Goal: Navigation & Orientation: Find specific page/section

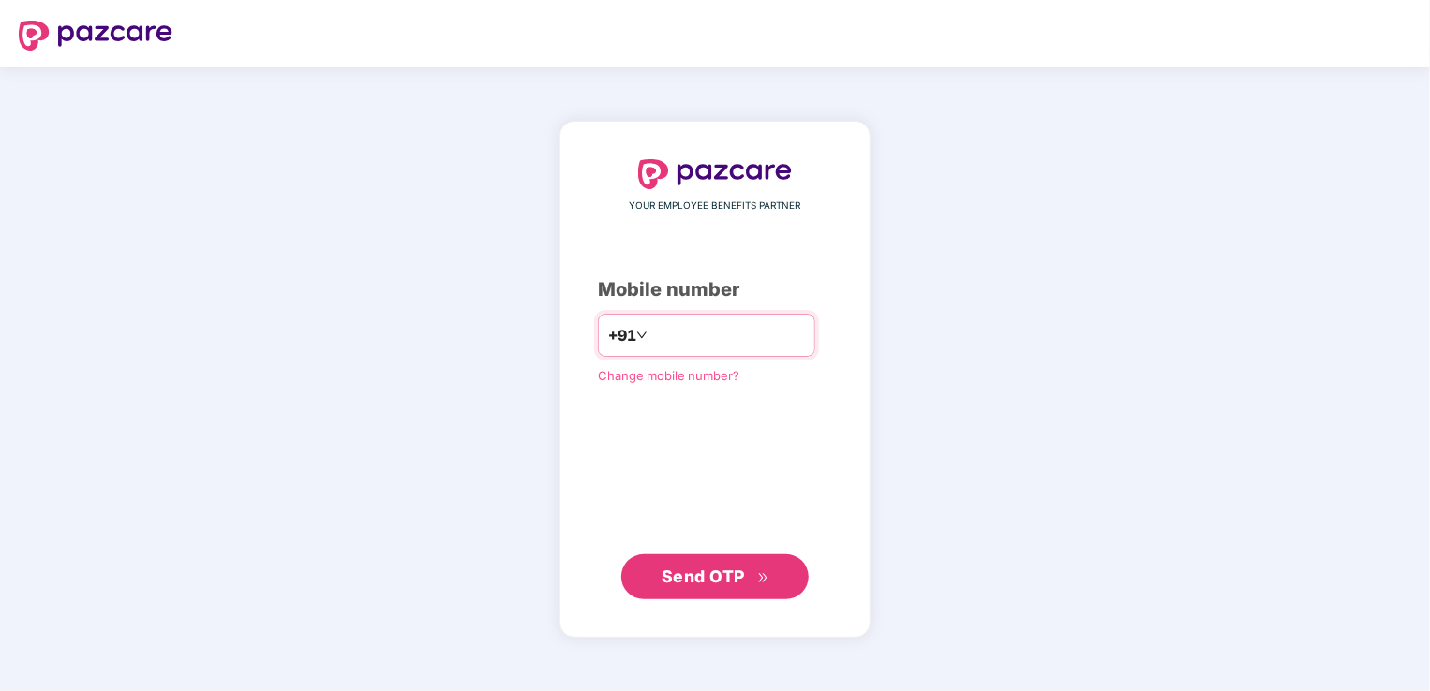
type input "**********"
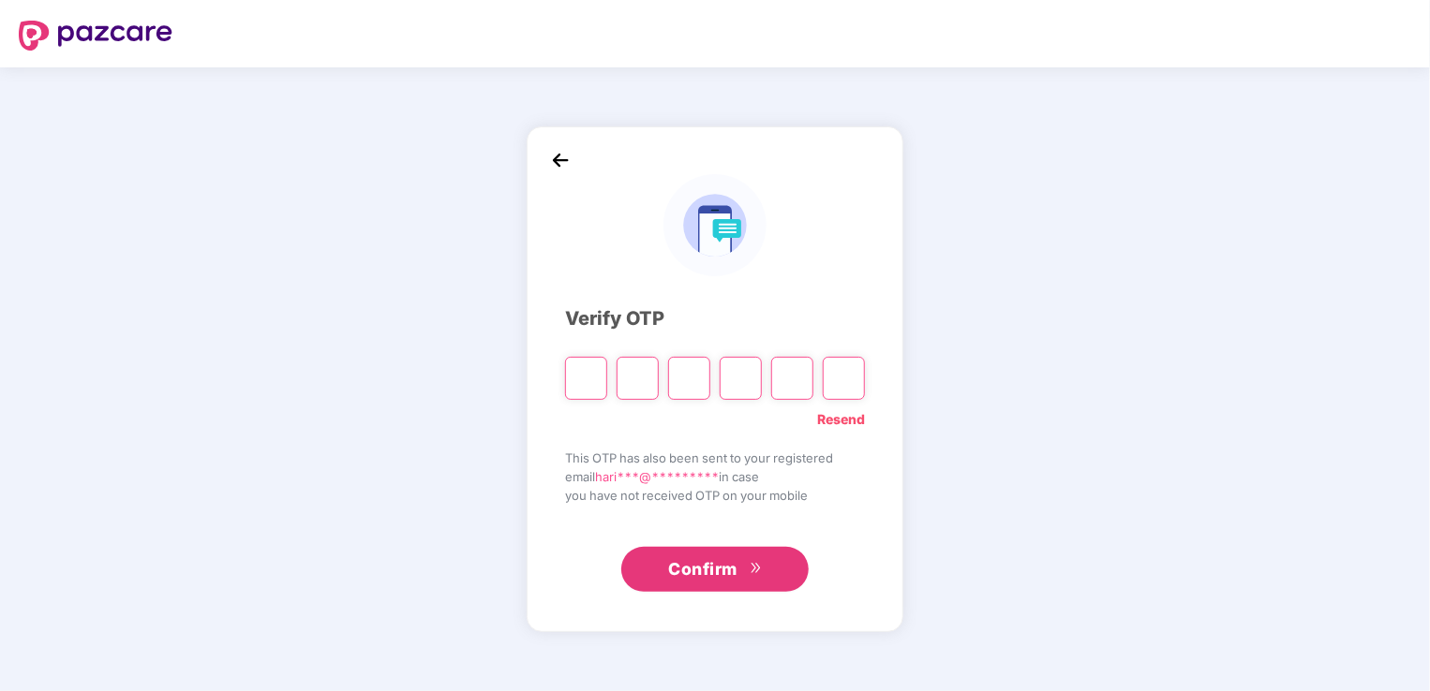
type input "*"
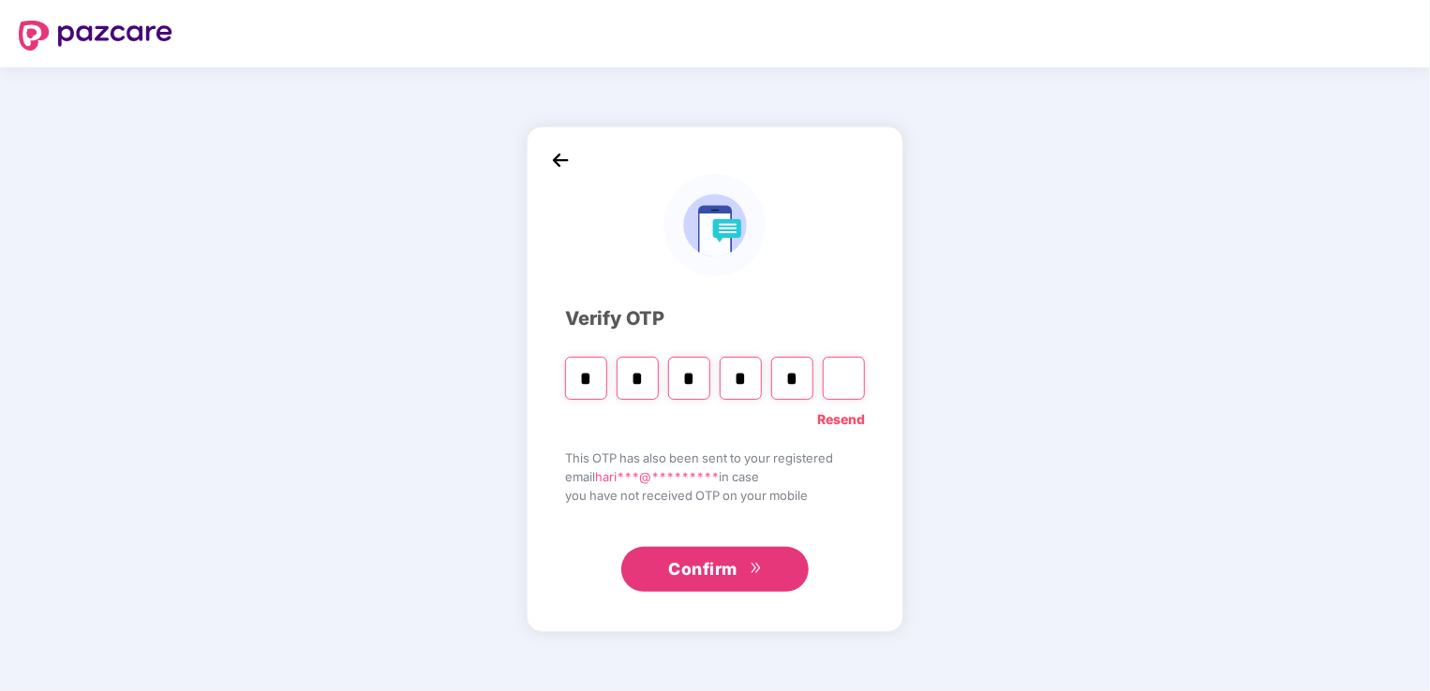
type input "*"
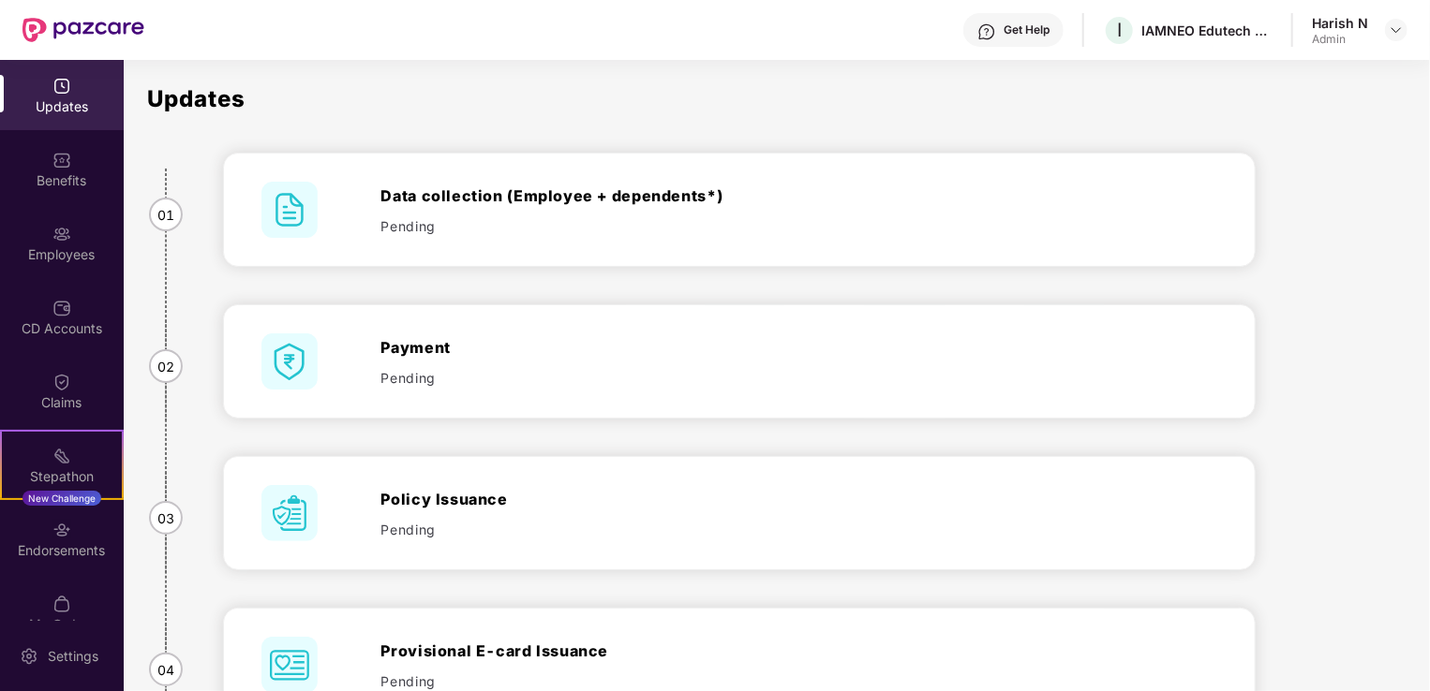
click at [52, 232] on img at bounding box center [61, 234] width 19 height 19
